Goal: Check status: Check status

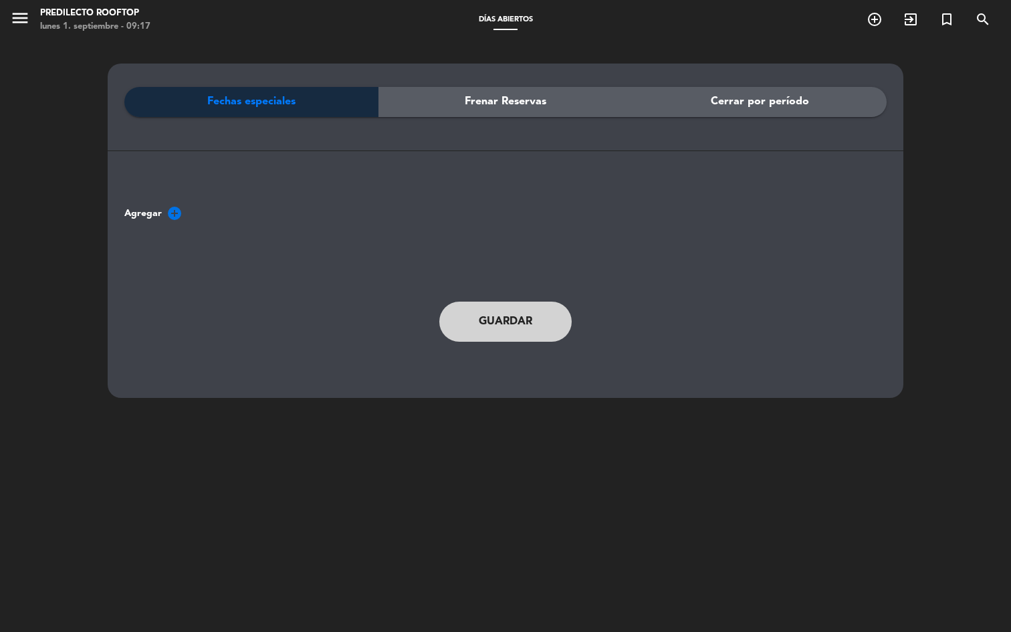
click at [25, 24] on icon "menu" at bounding box center [20, 18] width 20 height 20
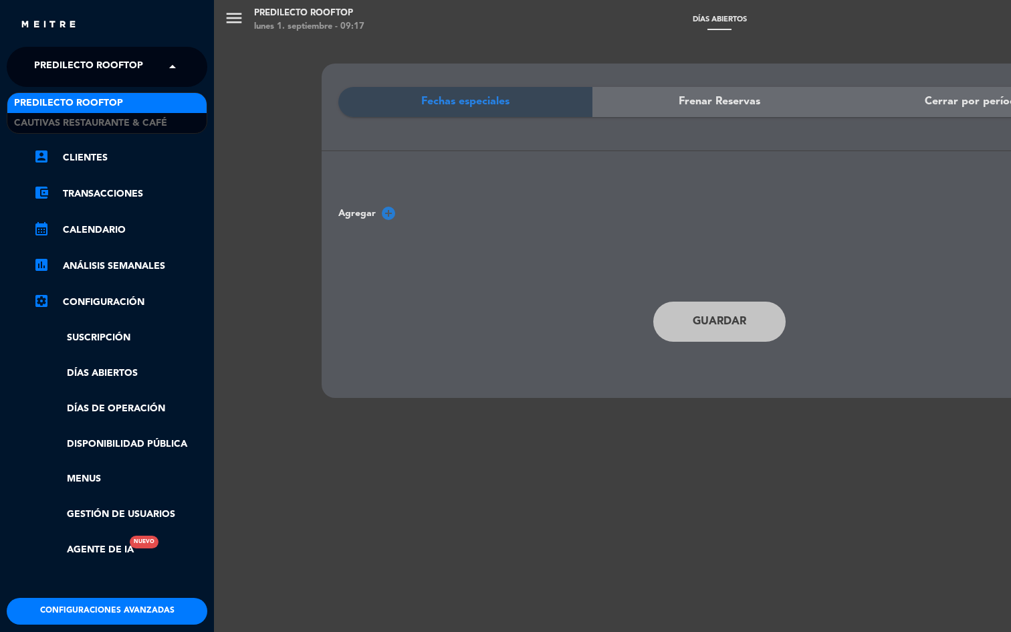
click at [93, 61] on span "Predilecto Rooftop" at bounding box center [88, 67] width 109 height 28
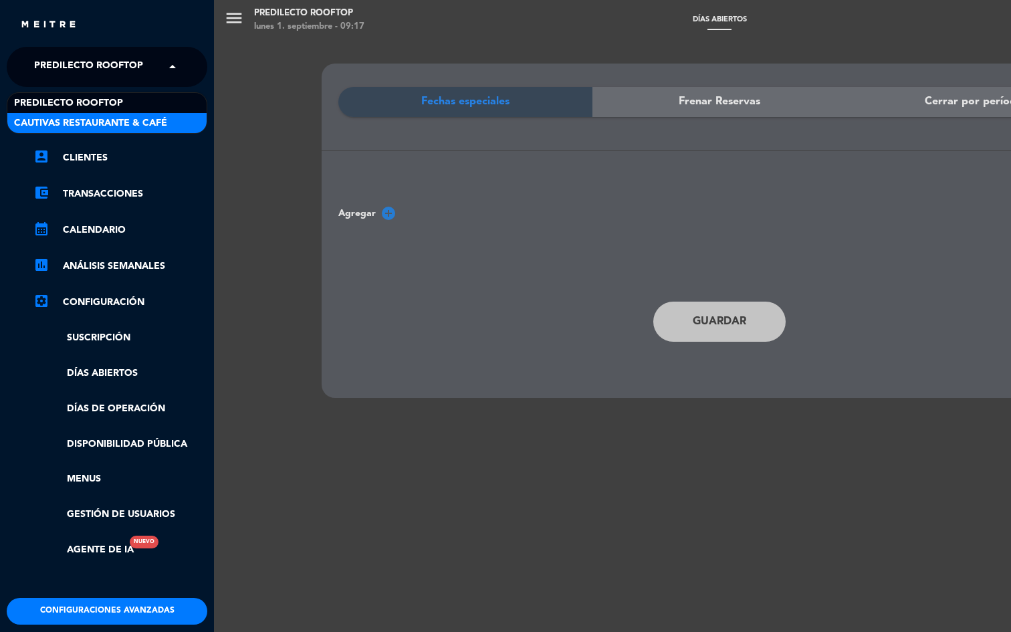
click at [105, 125] on span "Cautivas Restaurante & Café" at bounding box center [90, 123] width 153 height 15
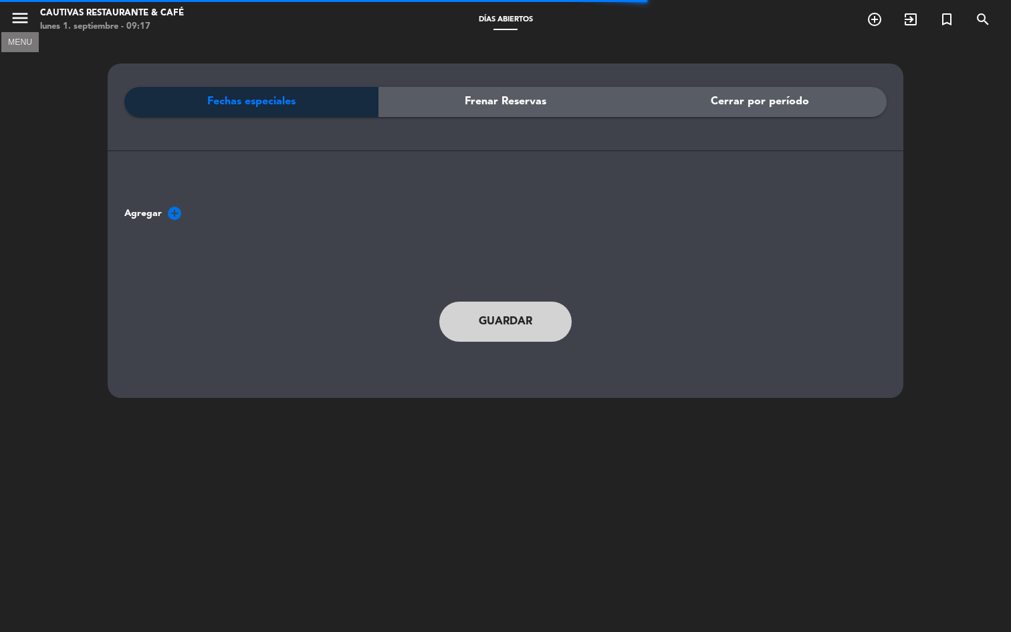
click at [14, 19] on icon "menu" at bounding box center [20, 18] width 20 height 20
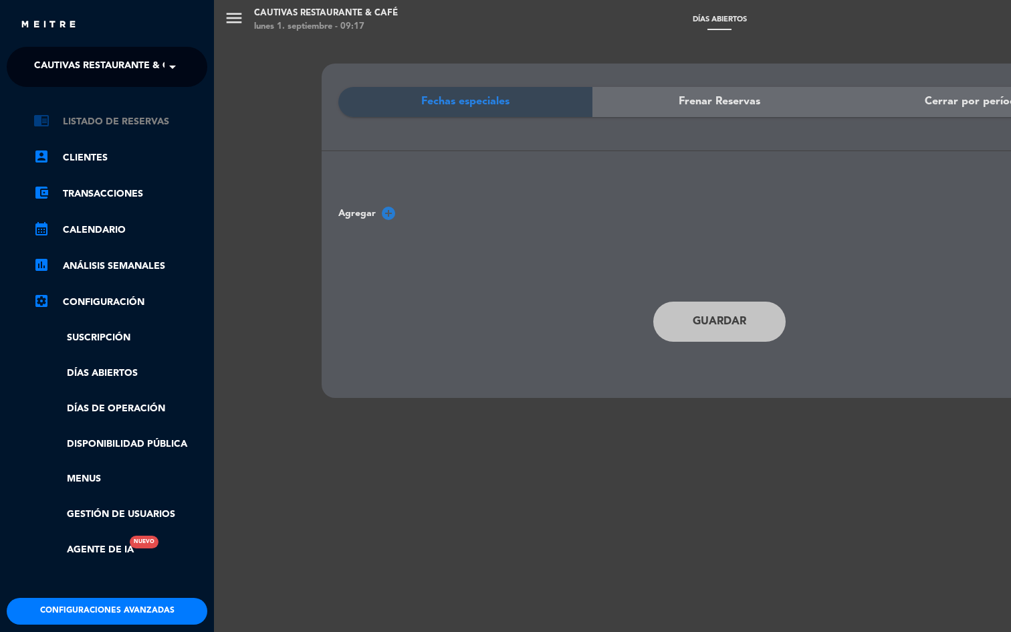
click at [118, 126] on link "chrome_reader_mode Listado de Reservas" at bounding box center [120, 122] width 174 height 16
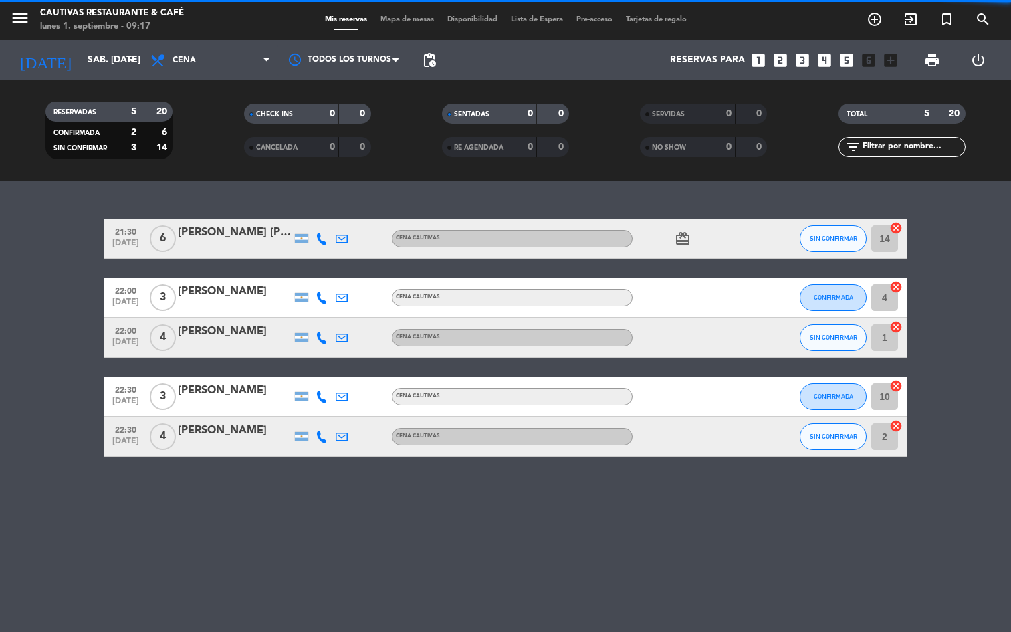
click at [397, 23] on span "Mapa de mesas" at bounding box center [407, 19] width 67 height 7
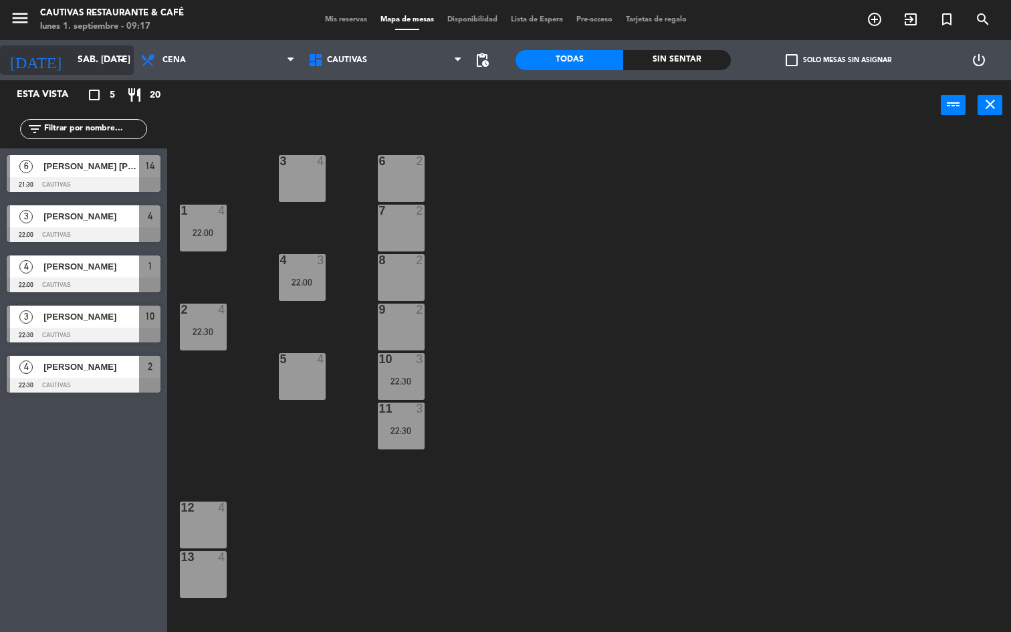
click at [80, 56] on input "sáb. [DATE]" at bounding box center [134, 60] width 127 height 24
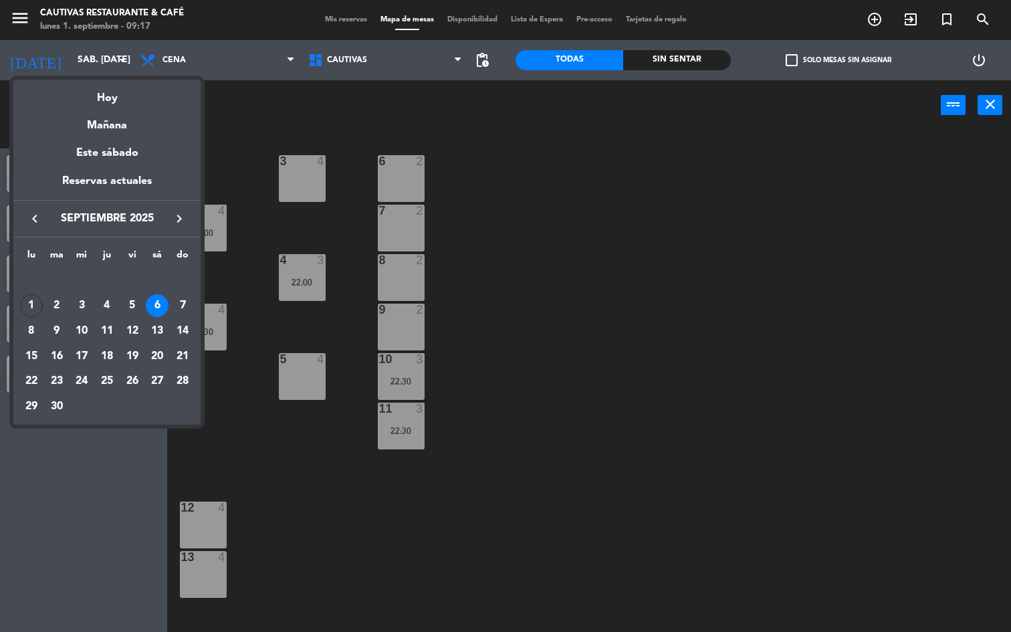
click at [58, 308] on div "2" at bounding box center [56, 305] width 23 height 23
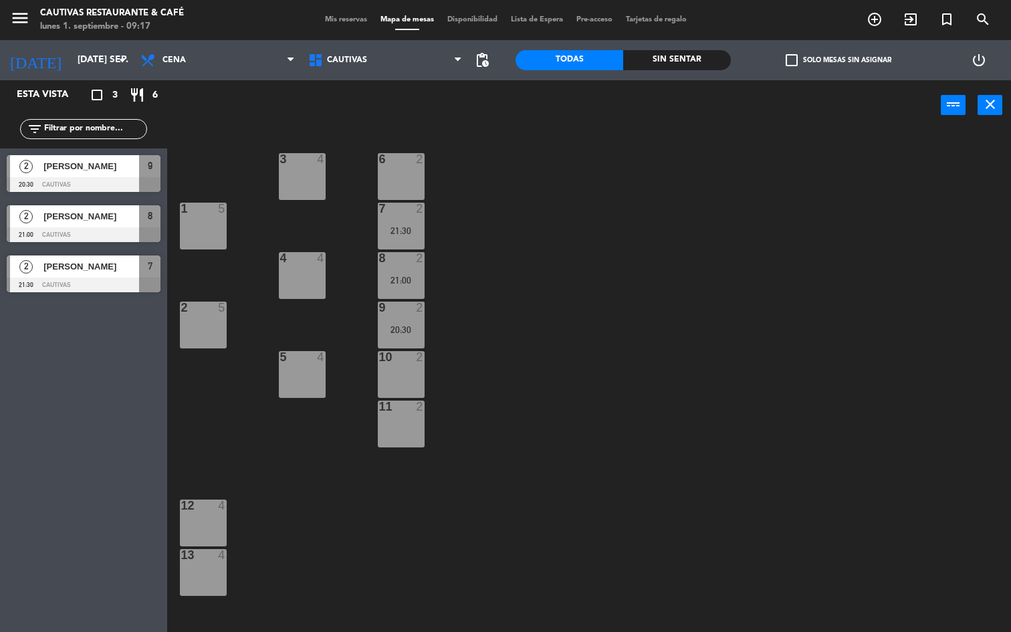
scroll to position [1, 0]
click at [87, 59] on input "[DATE] sep." at bounding box center [134, 60] width 127 height 24
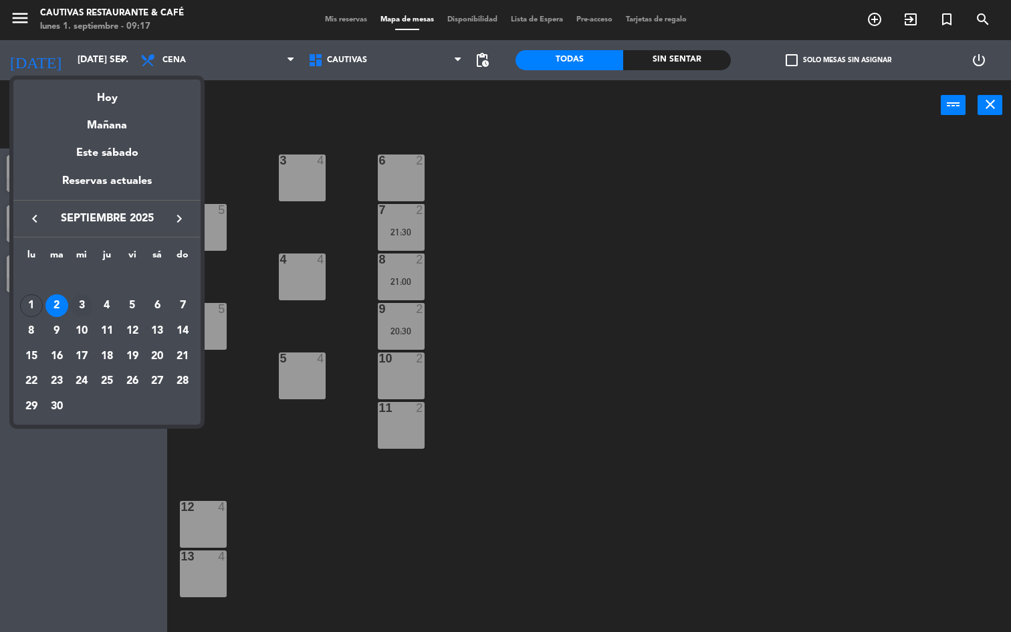
click at [78, 303] on div "3" at bounding box center [81, 305] width 23 height 23
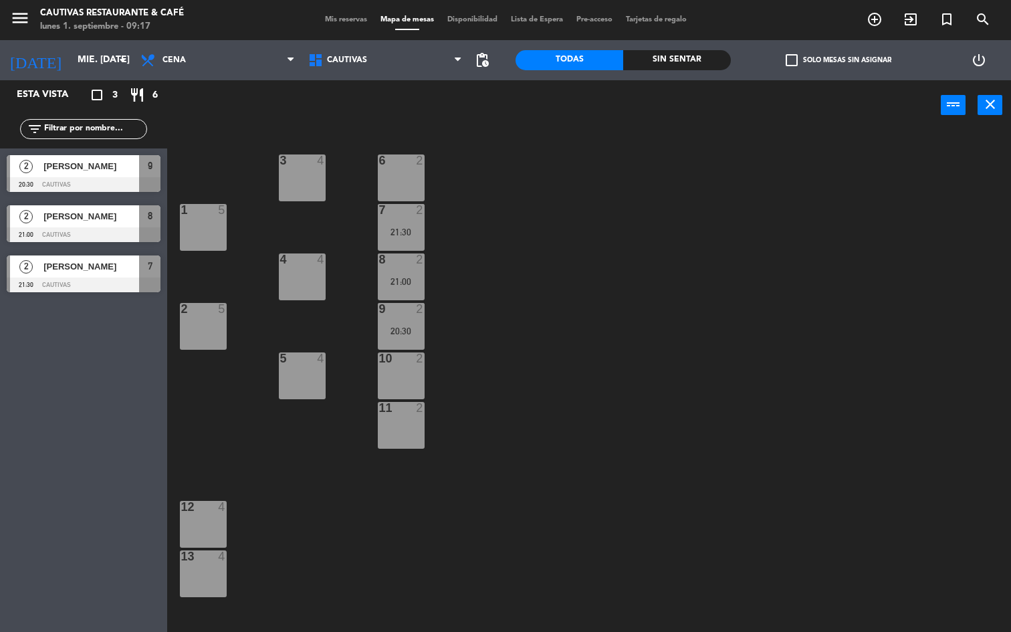
scroll to position [0, 0]
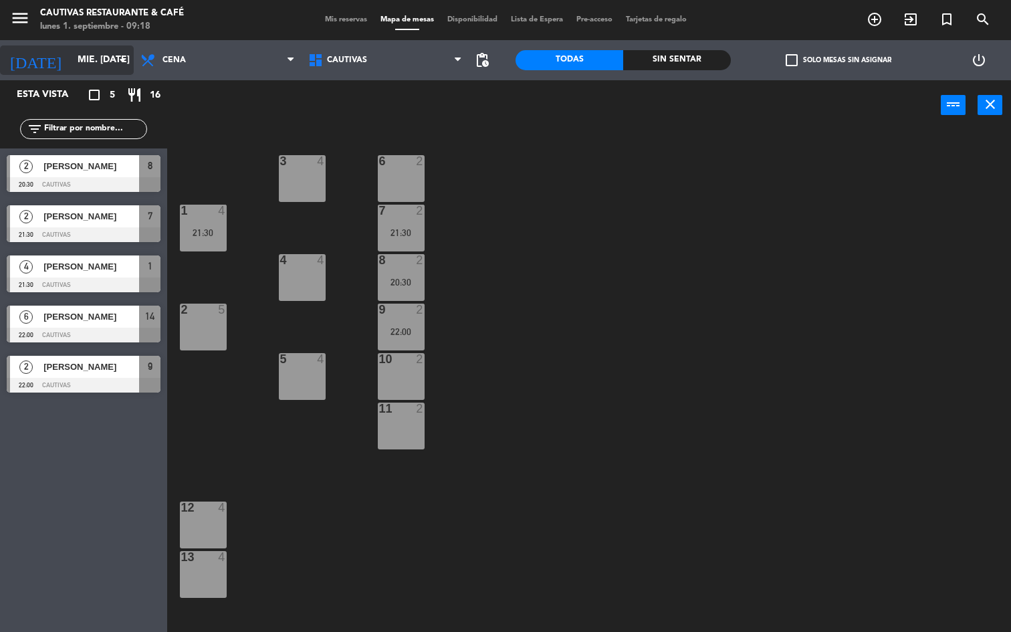
click at [95, 64] on input "mié. [DATE]" at bounding box center [134, 60] width 127 height 24
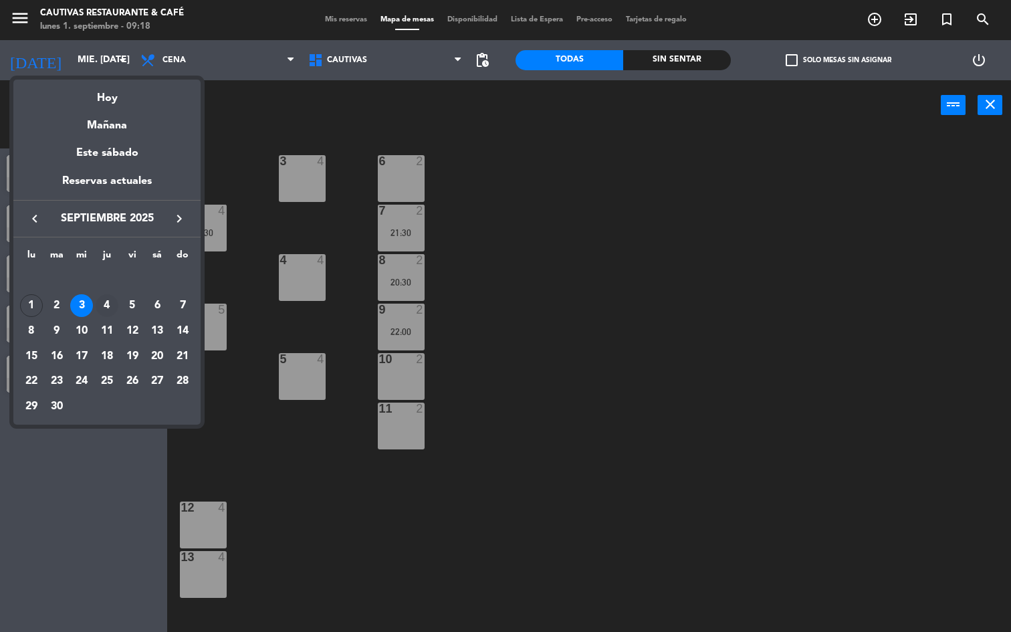
click at [102, 307] on div "4" at bounding box center [107, 305] width 23 height 23
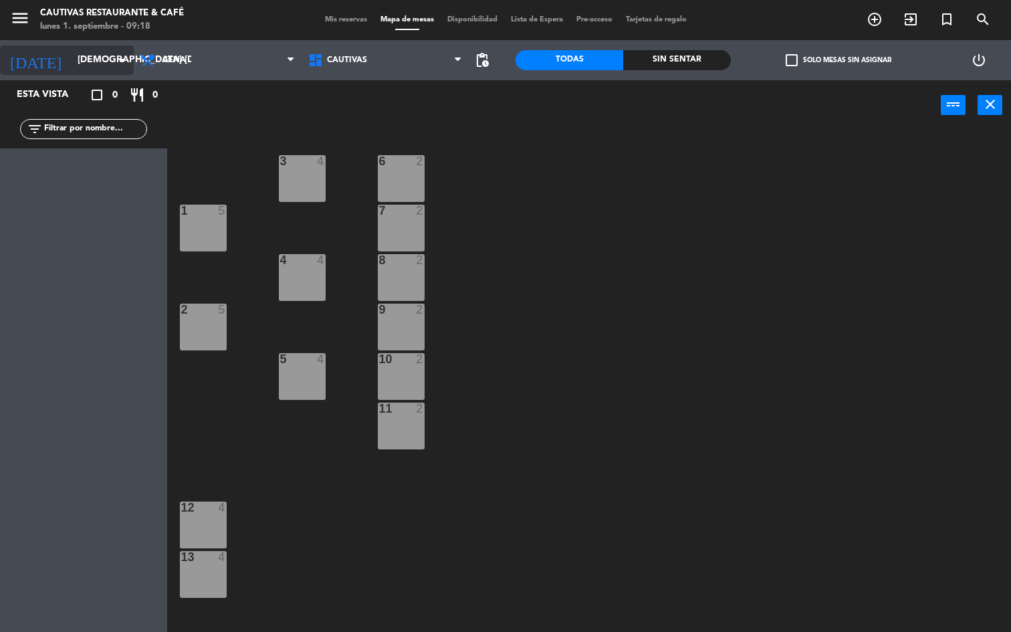
click at [110, 63] on input "[DEMOGRAPHIC_DATA] [DATE]" at bounding box center [134, 60] width 127 height 24
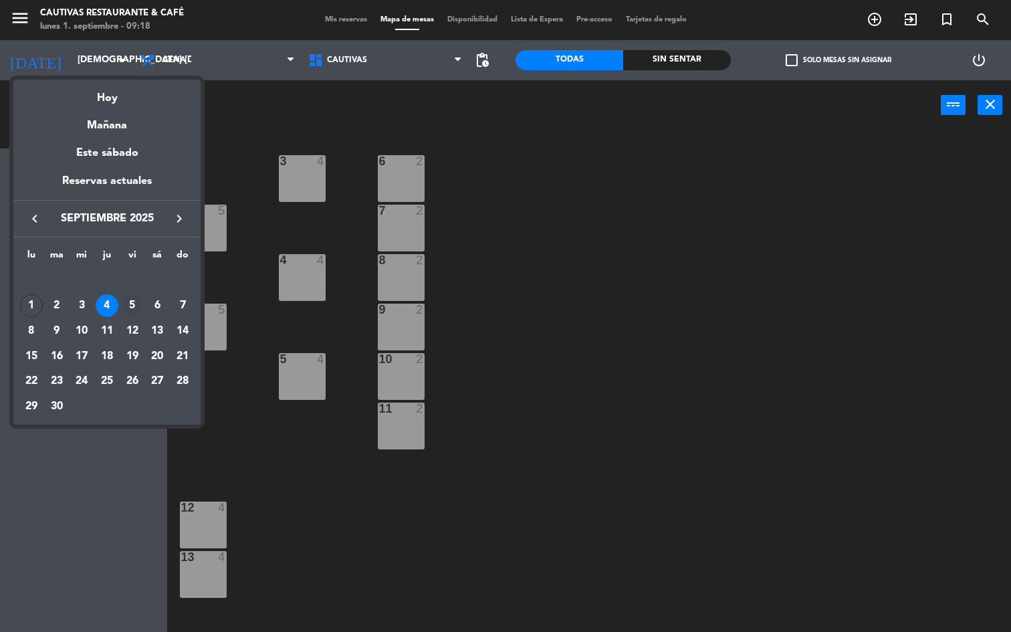
click at [134, 302] on div "5" at bounding box center [132, 305] width 23 height 23
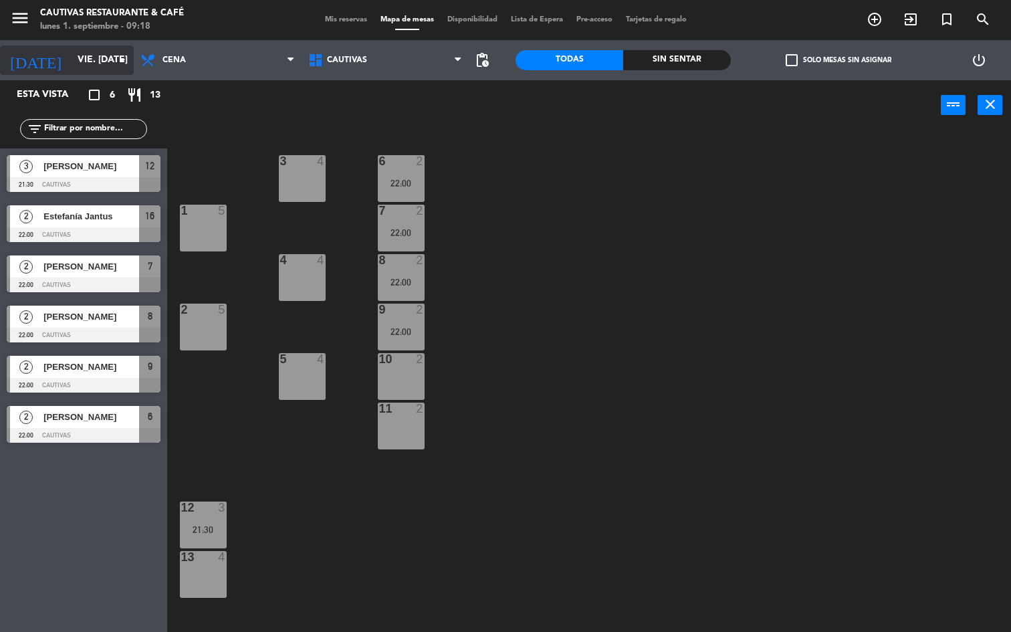
click at [89, 64] on input "vie. [DATE]" at bounding box center [134, 60] width 127 height 24
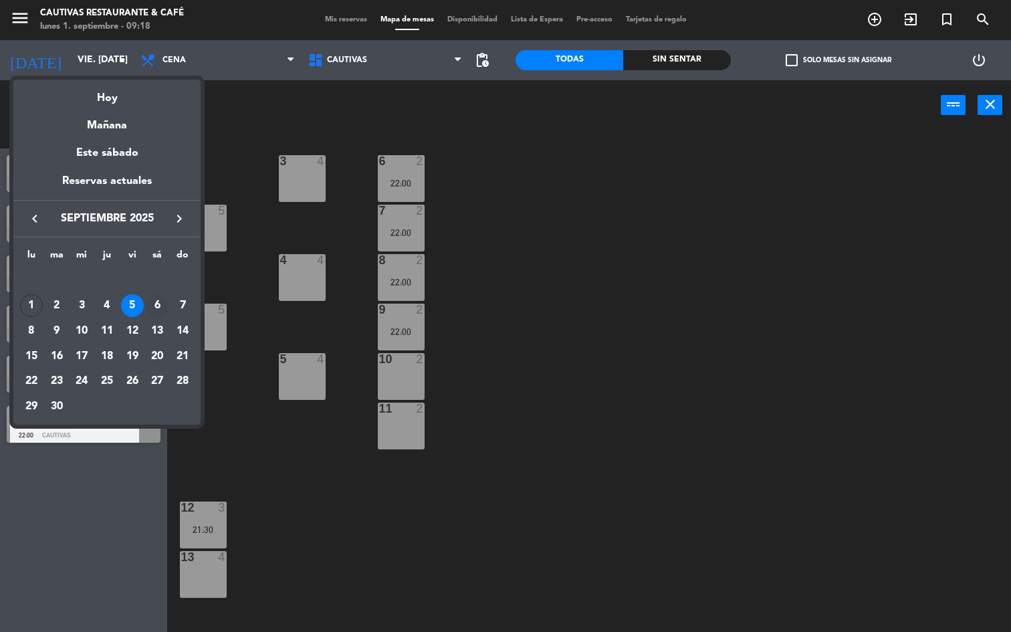
click at [160, 305] on div "6" at bounding box center [157, 305] width 23 height 23
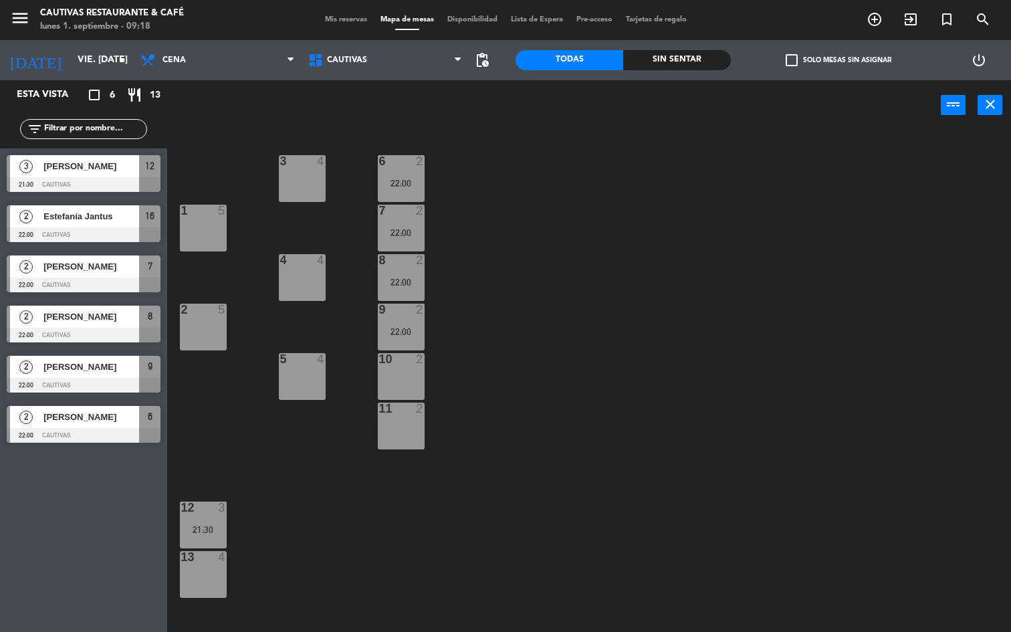
type input "sáb. [DATE]"
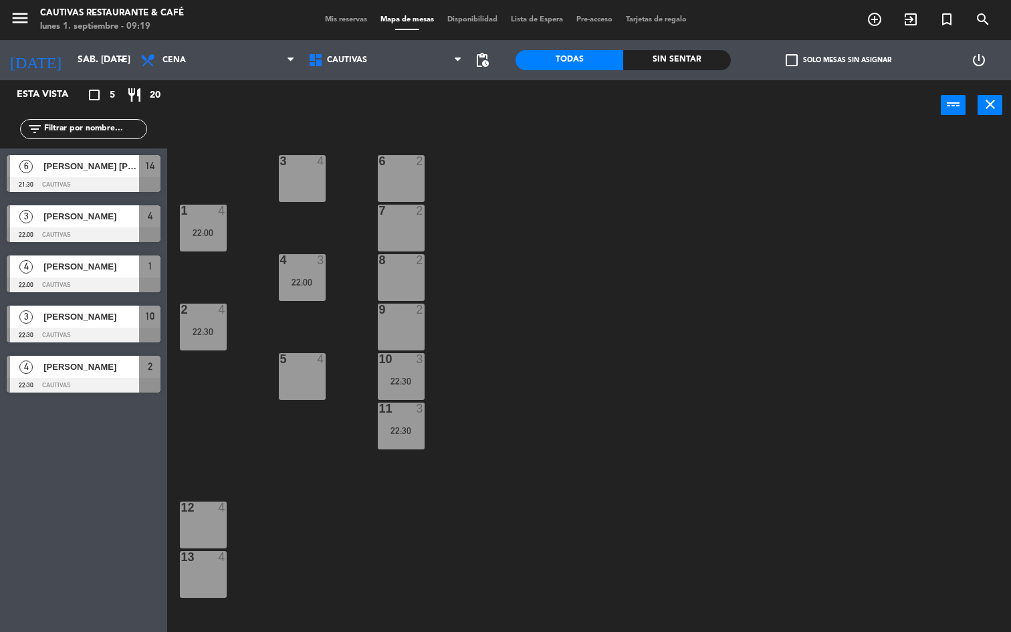
click at [337, 20] on span "Mis reservas" at bounding box center [346, 19] width 56 height 7
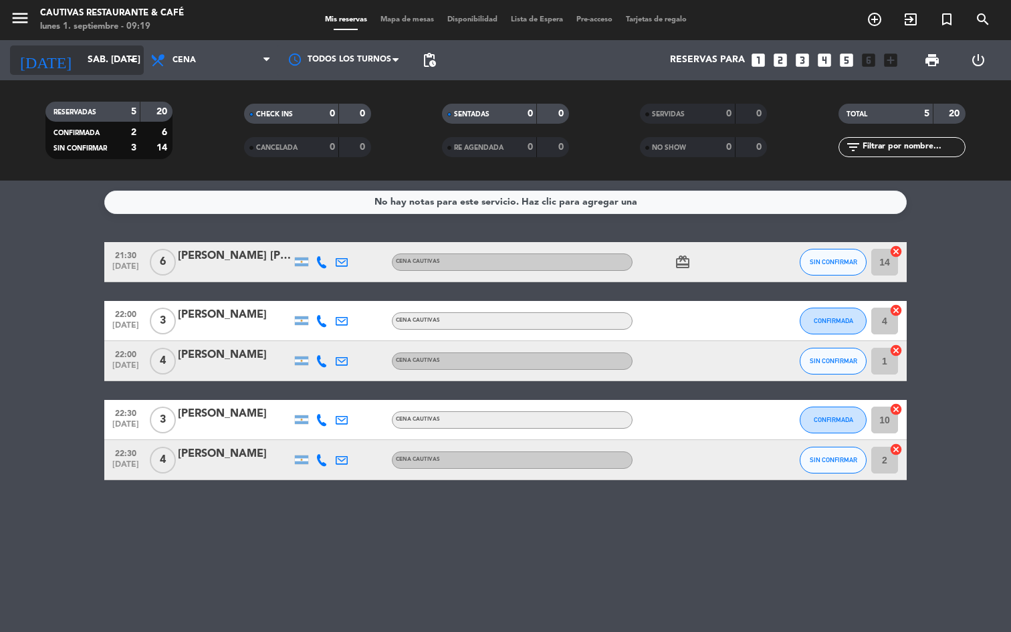
click at [102, 61] on input "sáb. [DATE]" at bounding box center [144, 60] width 127 height 24
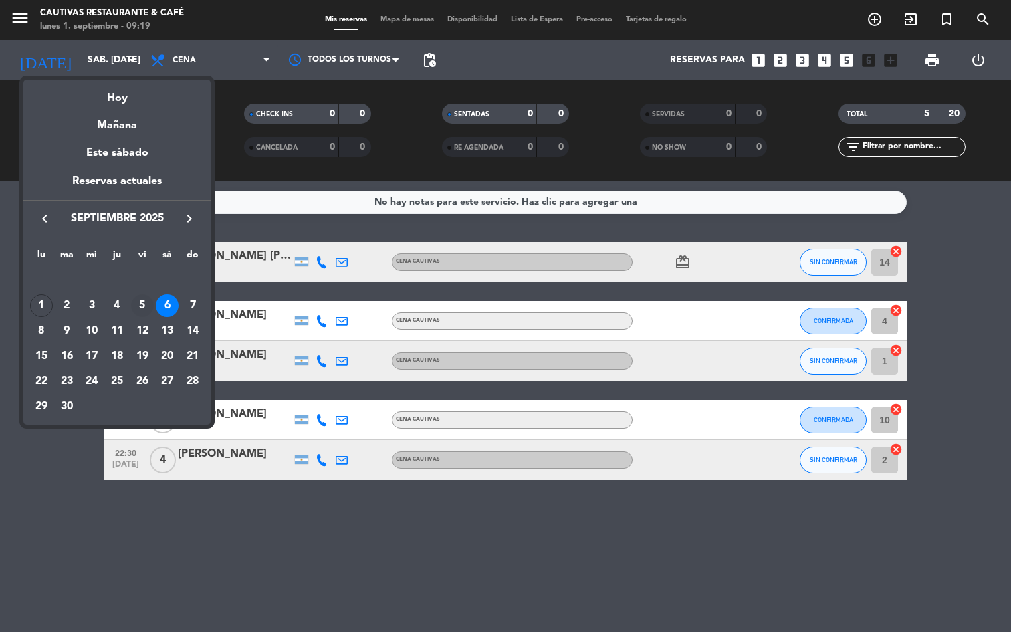
click at [142, 306] on div "5" at bounding box center [142, 305] width 23 height 23
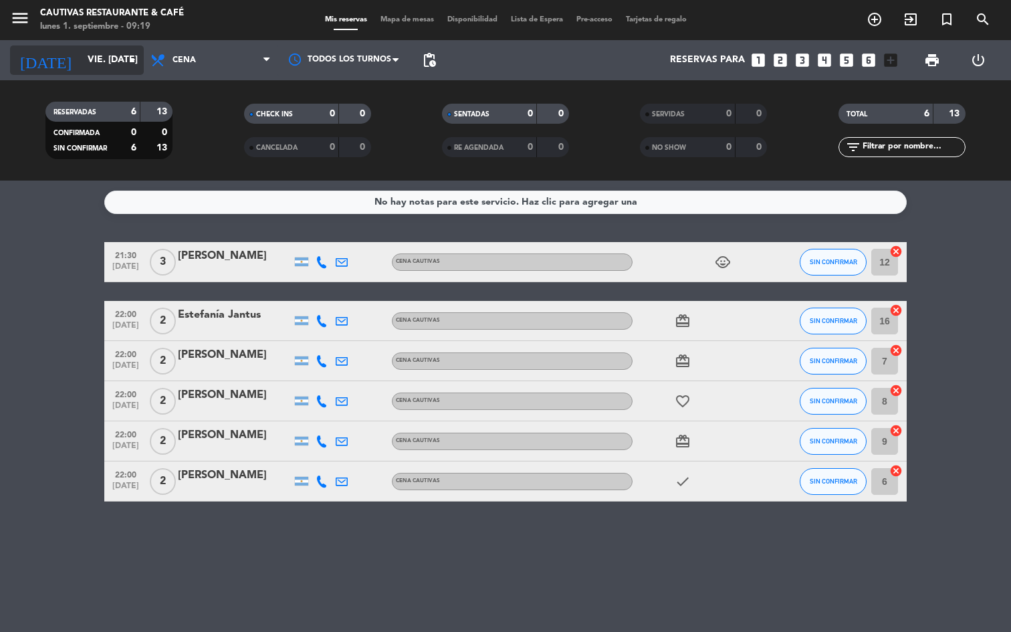
click at [114, 62] on input "vie. [DATE]" at bounding box center [144, 60] width 127 height 24
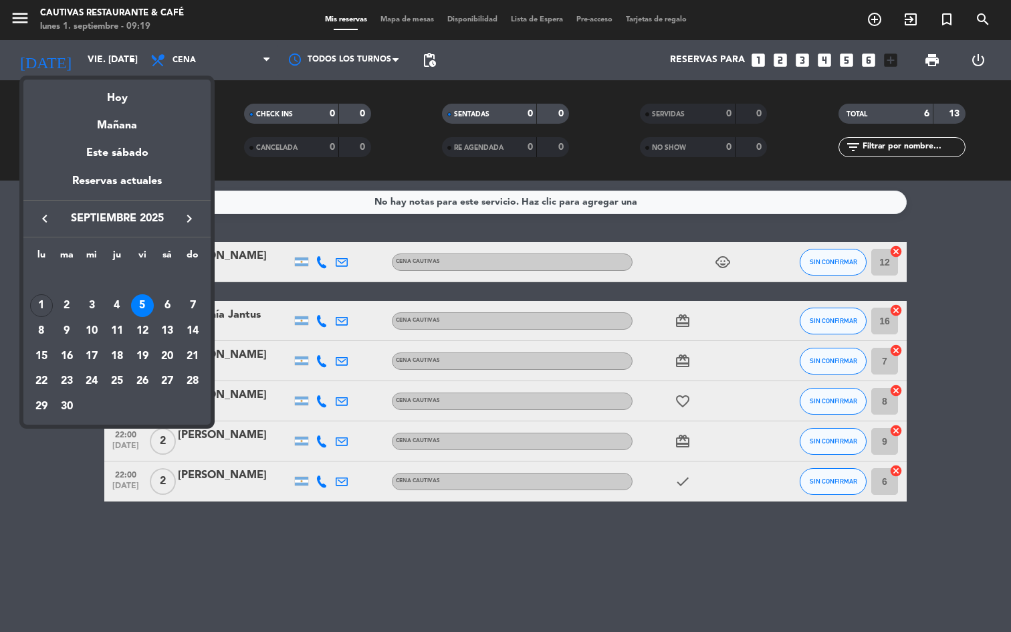
click at [118, 302] on div "4" at bounding box center [117, 305] width 23 height 23
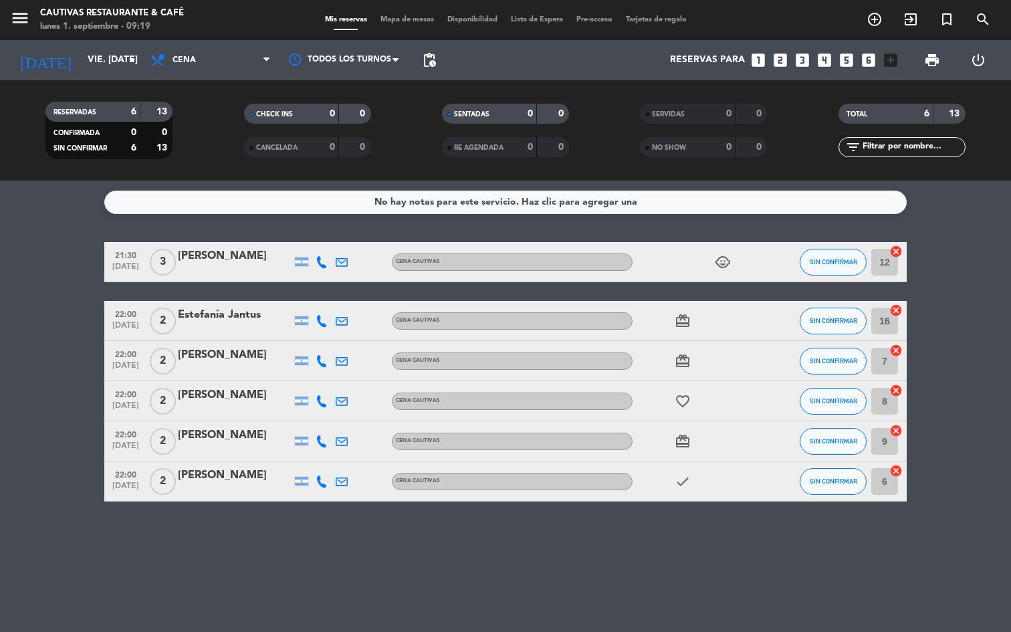
type input "[DEMOGRAPHIC_DATA] [DATE]"
